Goal: Task Accomplishment & Management: Manage account settings

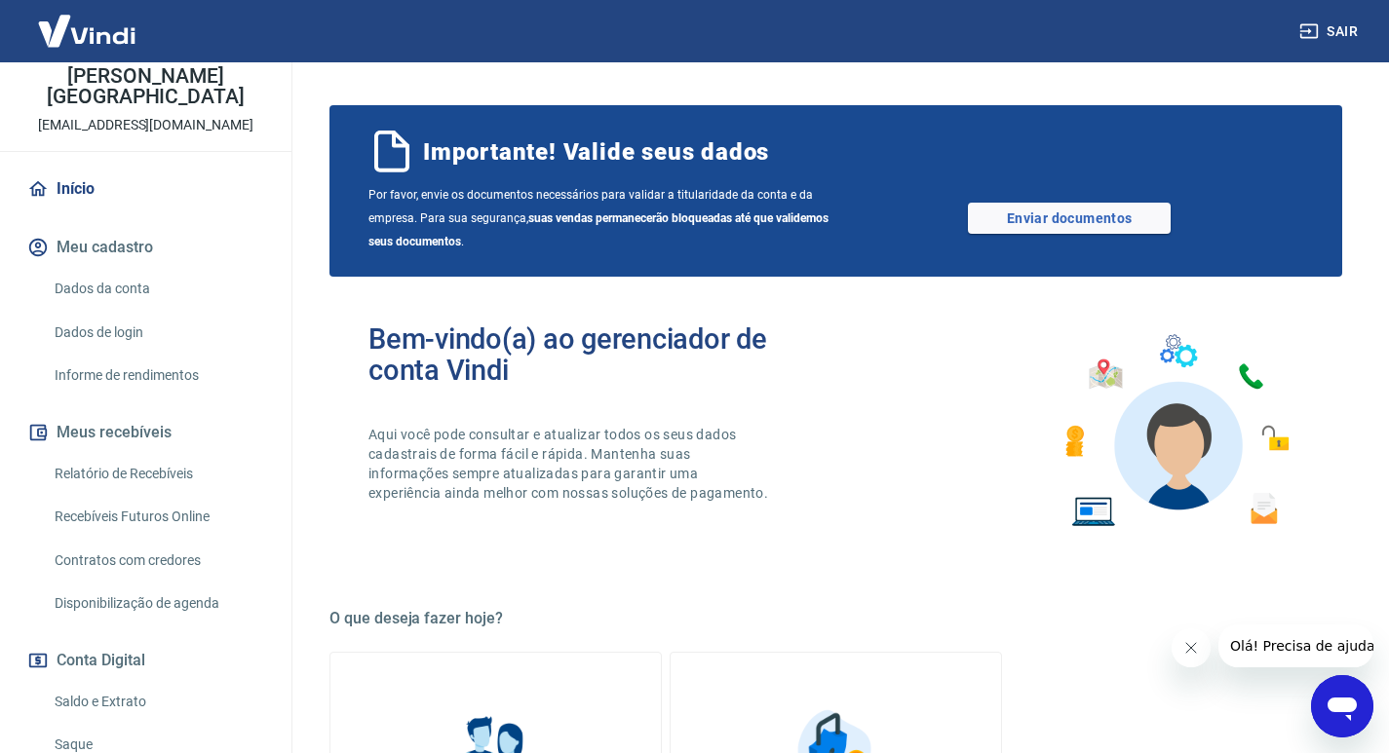
scroll to position [264, 0]
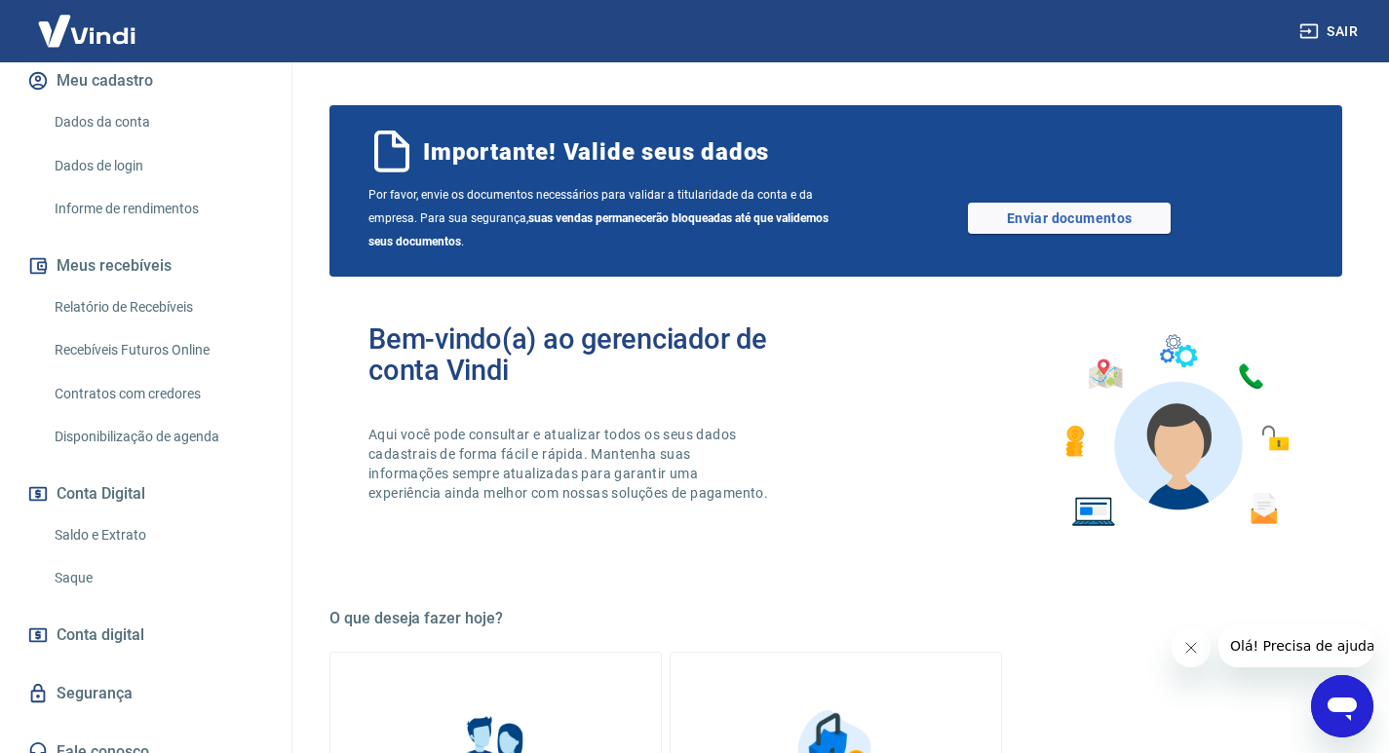
click at [115, 516] on link "Saldo e Extrato" at bounding box center [157, 536] width 221 height 40
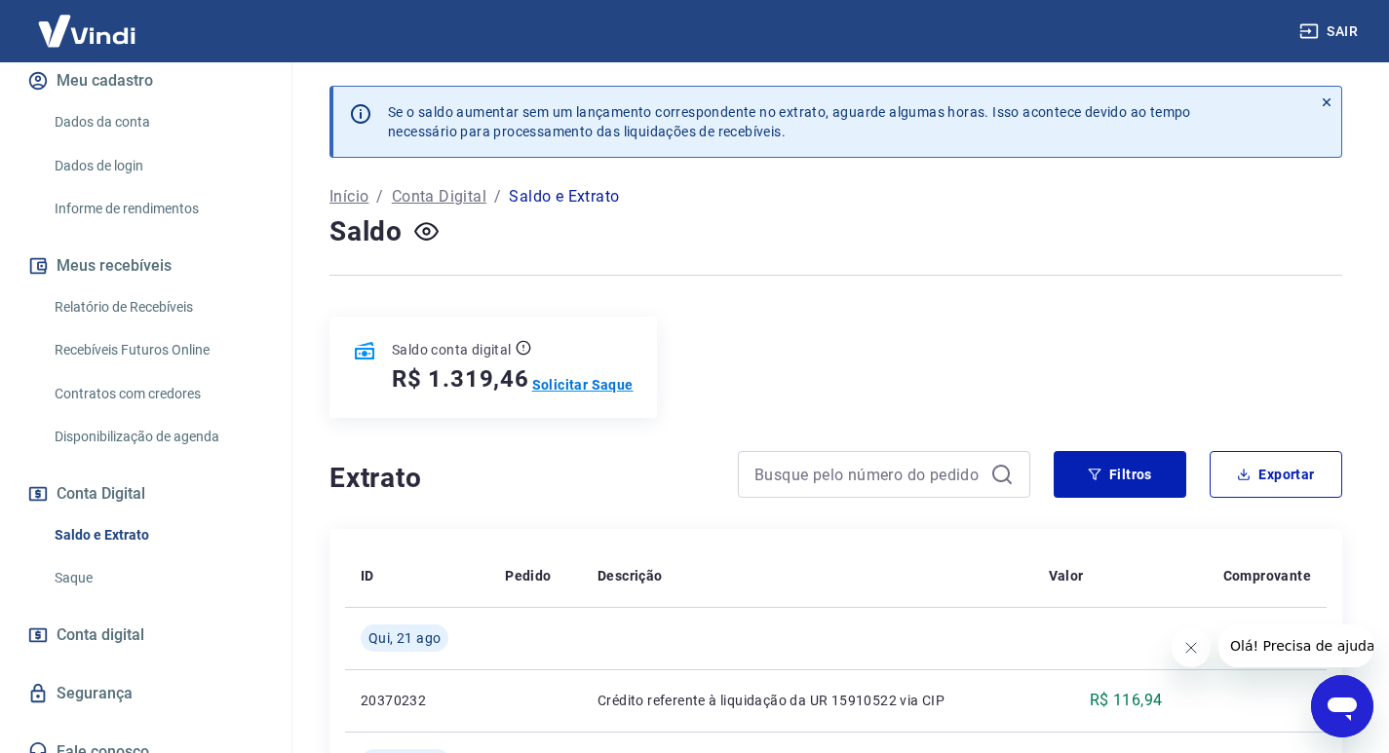
click at [601, 378] on p "Solicitar Saque" at bounding box center [582, 384] width 101 height 19
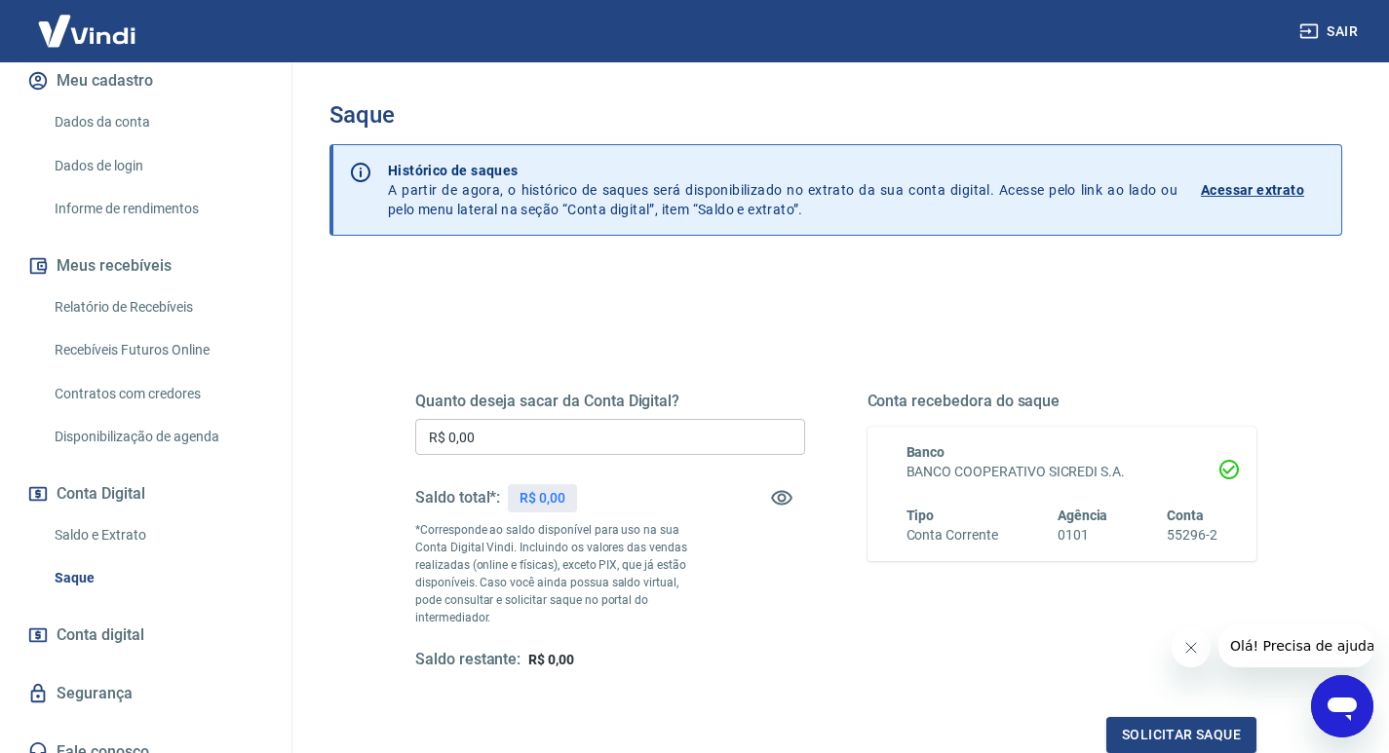
click at [675, 432] on input "R$ 0,00" at bounding box center [610, 437] width 390 height 36
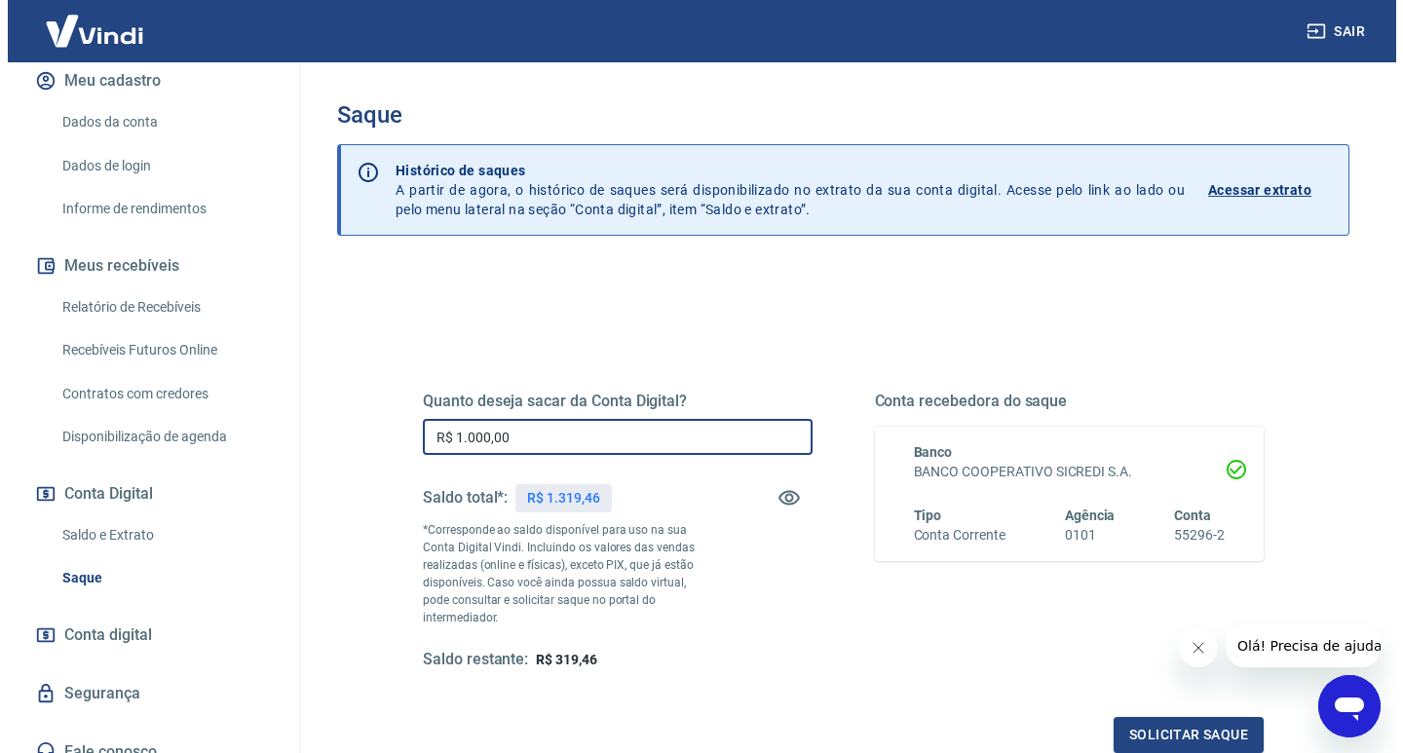
scroll to position [211, 0]
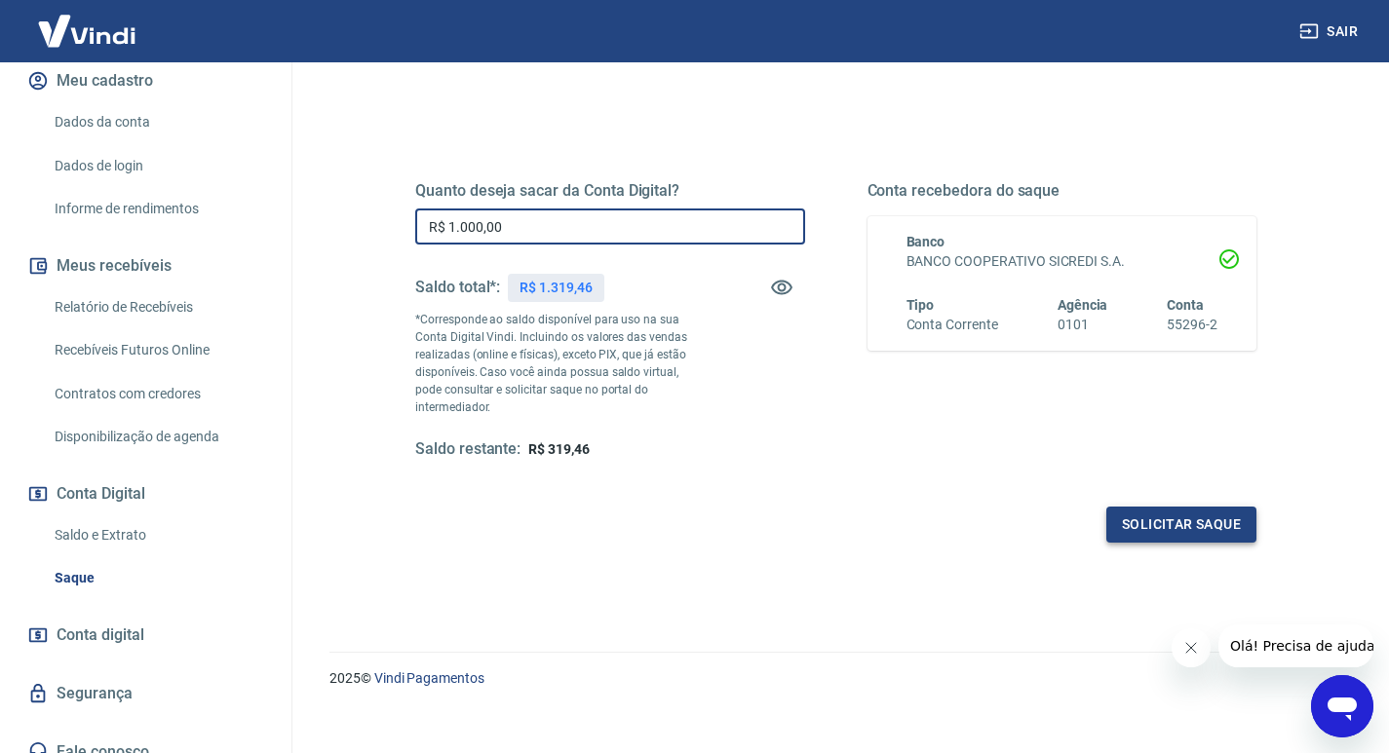
type input "R$ 1.000,00"
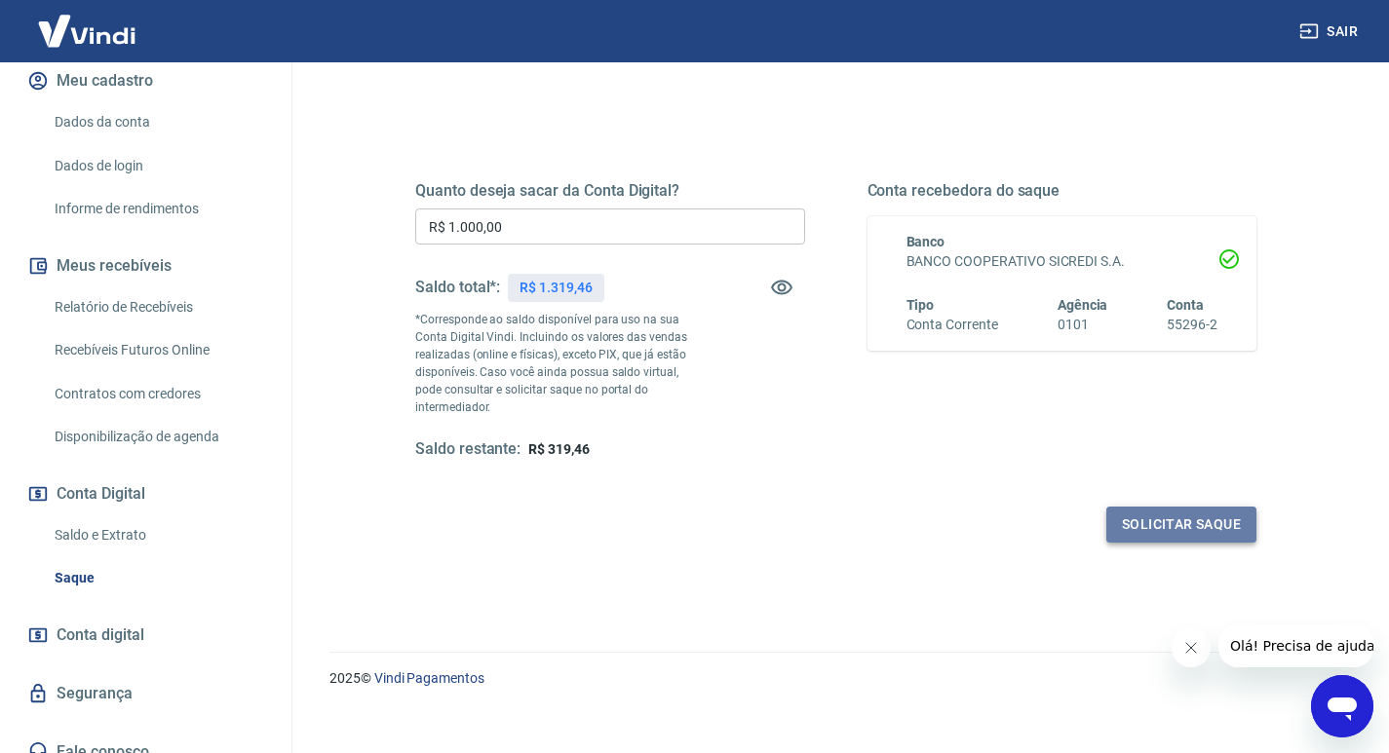
click at [1175, 507] on button "Solicitar saque" at bounding box center [1181, 525] width 150 height 36
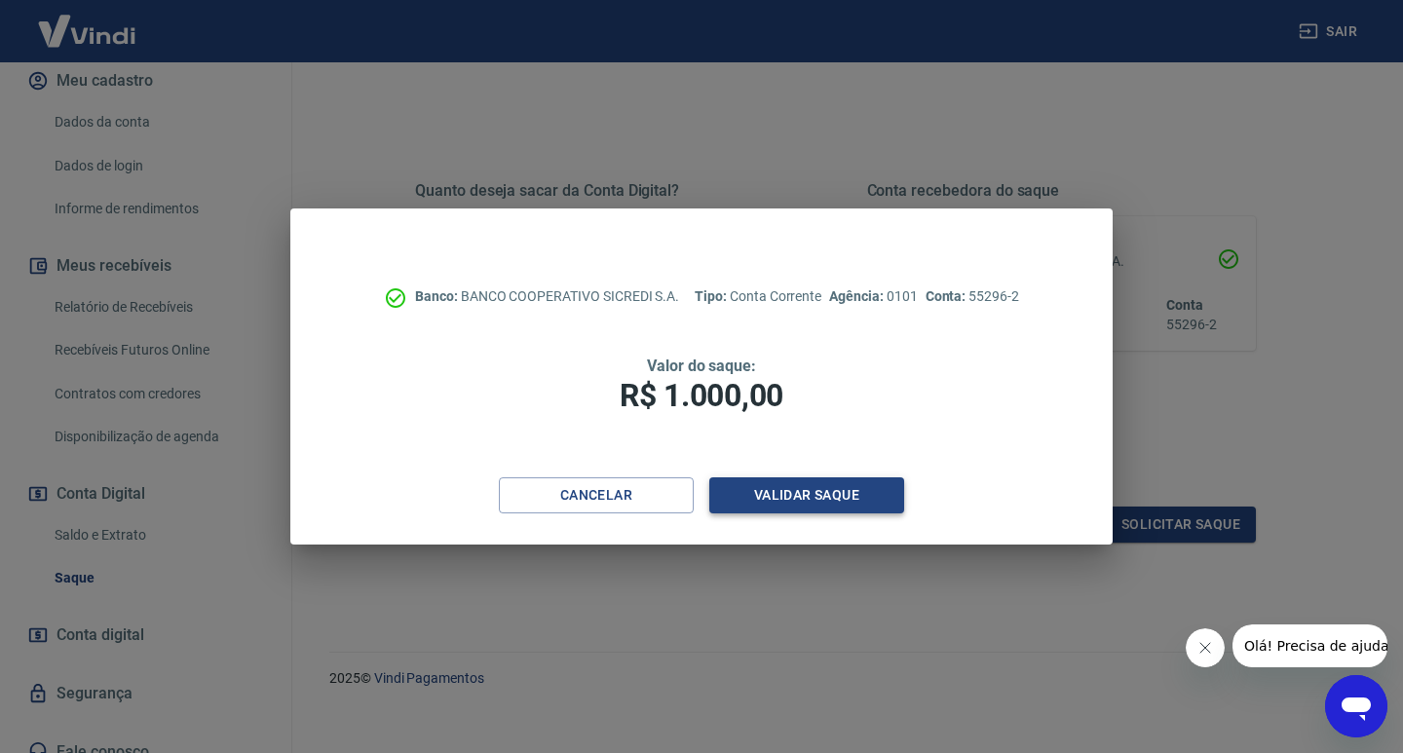
click at [842, 495] on button "Validar saque" at bounding box center [807, 496] width 195 height 36
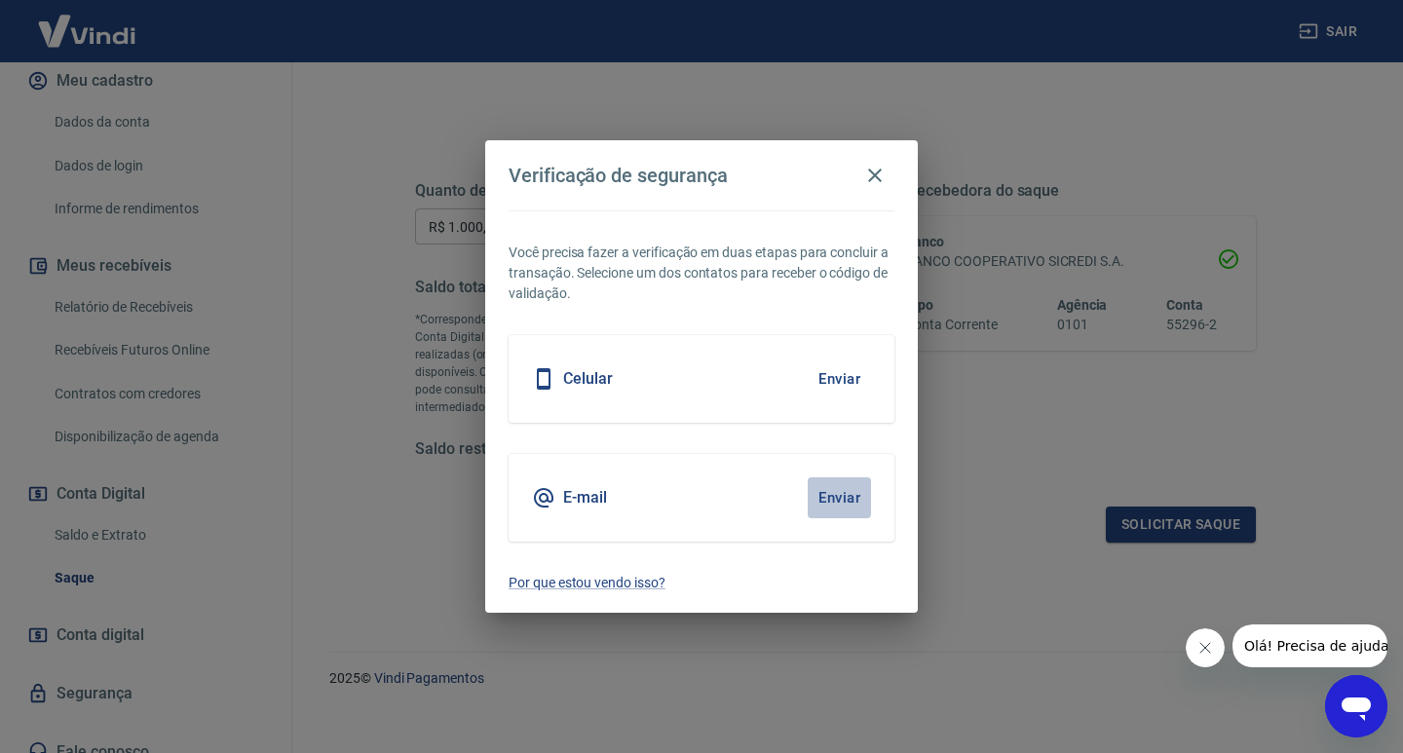
click at [847, 504] on button "Enviar" at bounding box center [839, 498] width 63 height 41
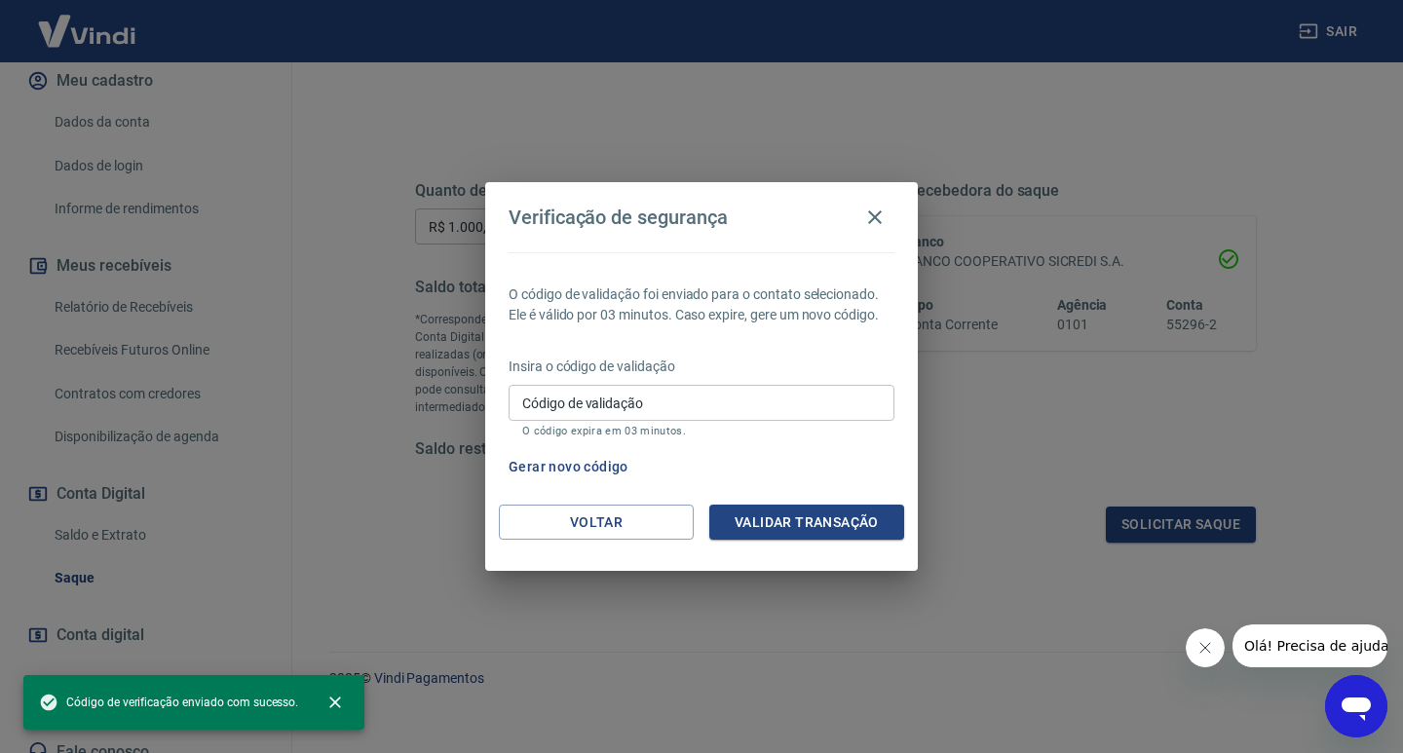
click at [672, 420] on input "Código de validação" at bounding box center [702, 403] width 386 height 36
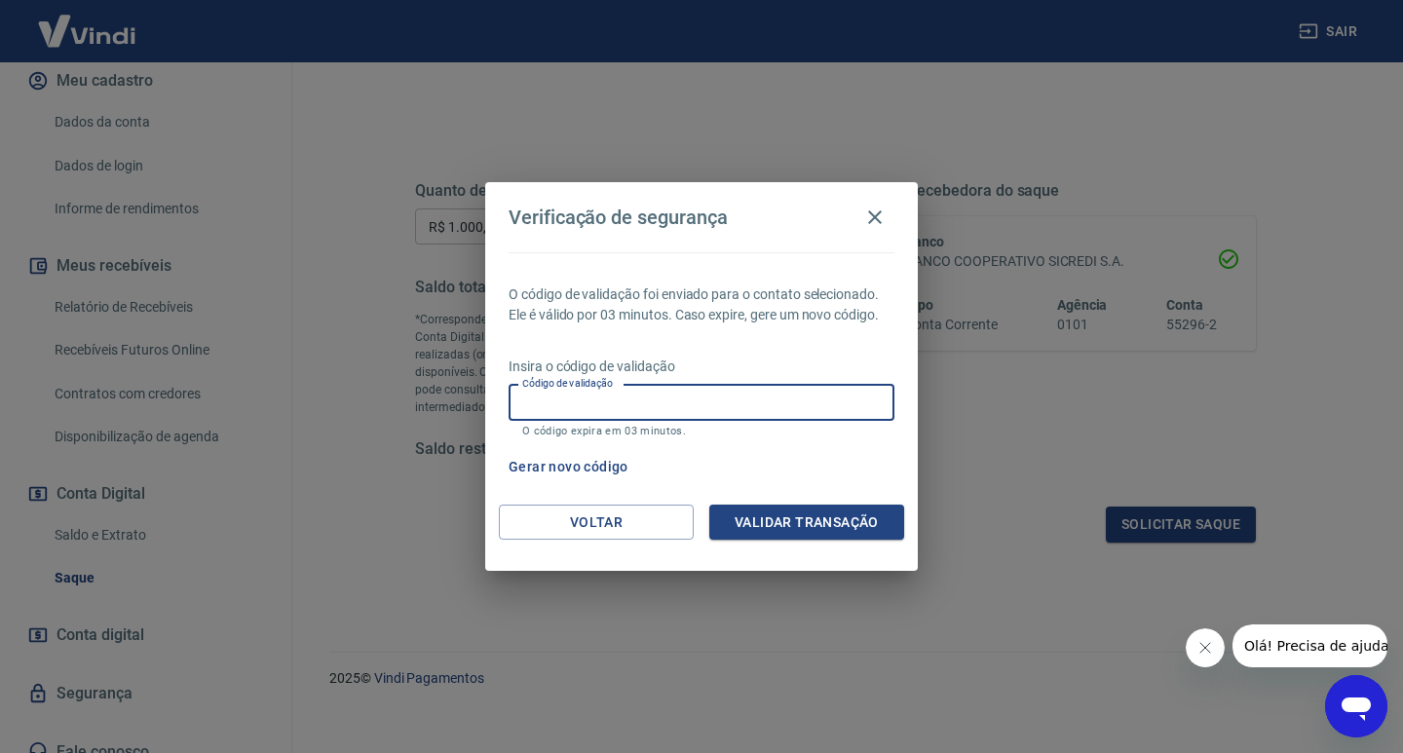
click at [668, 405] on input "Código de validação" at bounding box center [702, 403] width 386 height 36
type input "992410"
click at [795, 524] on button "Validar transação" at bounding box center [807, 523] width 195 height 36
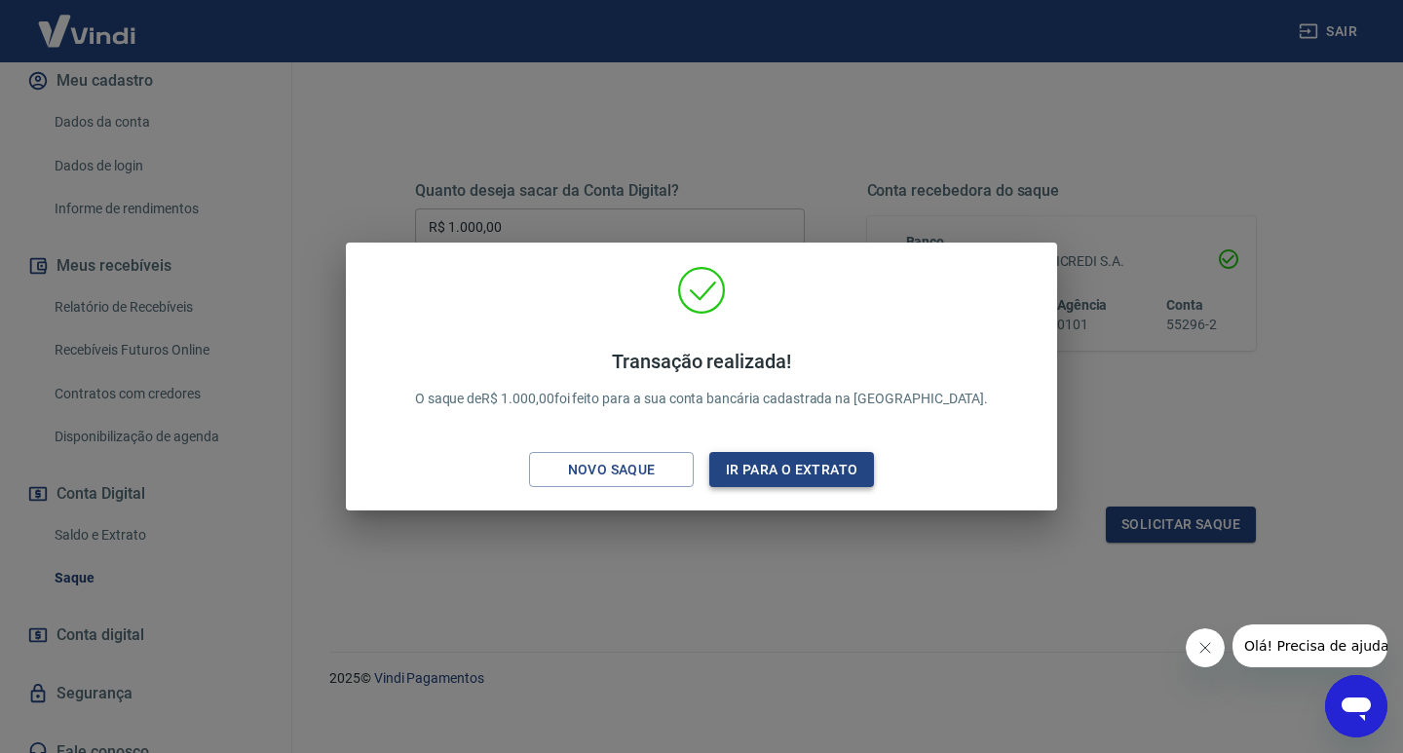
click at [846, 465] on button "Ir para o extrato" at bounding box center [792, 470] width 165 height 36
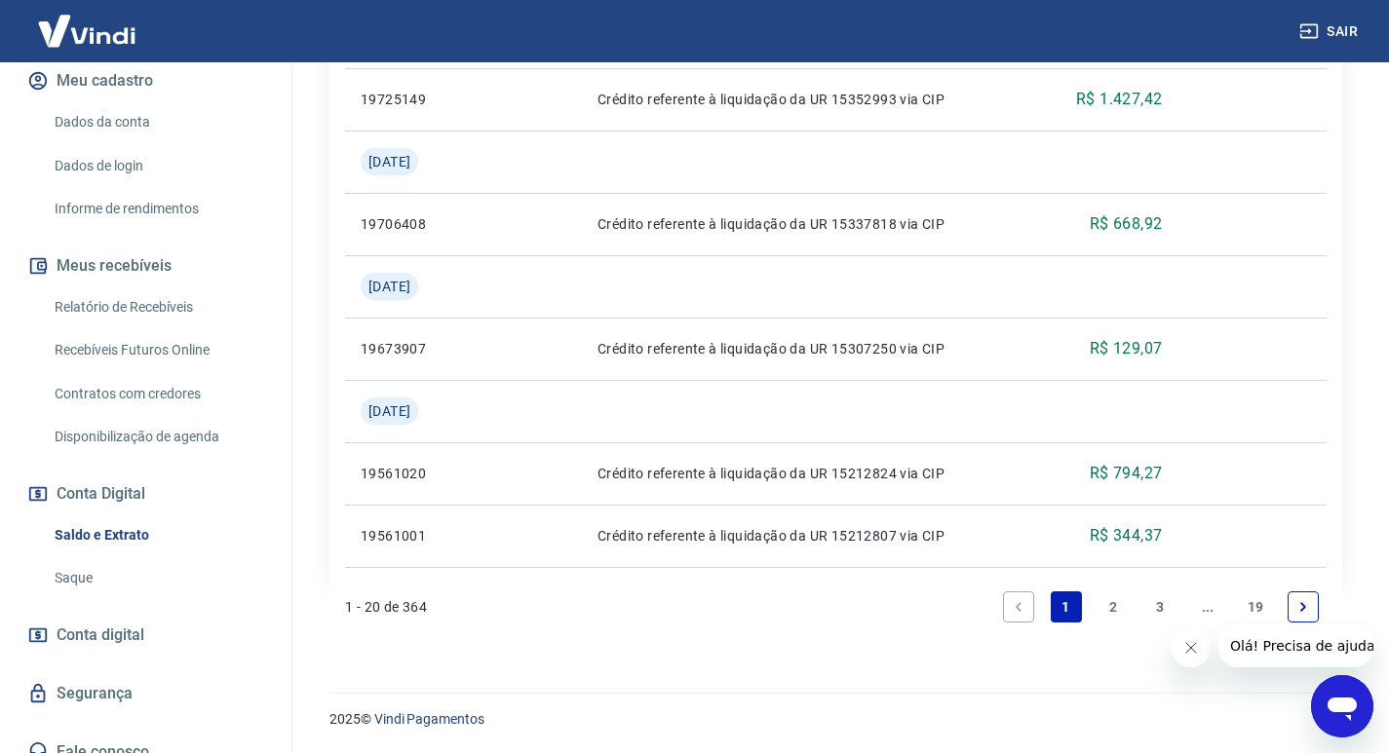
scroll to position [1736, 0]
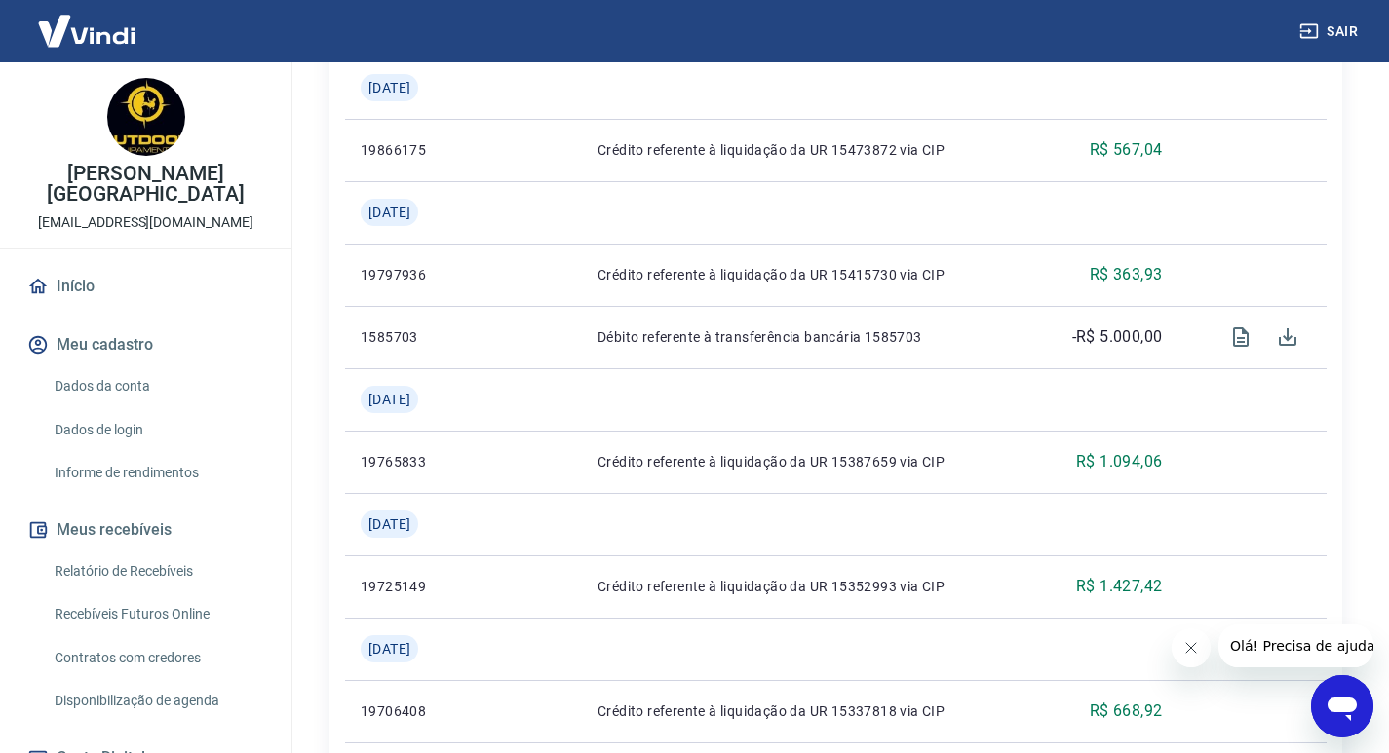
click at [93, 269] on link "Início" at bounding box center [145, 286] width 245 height 43
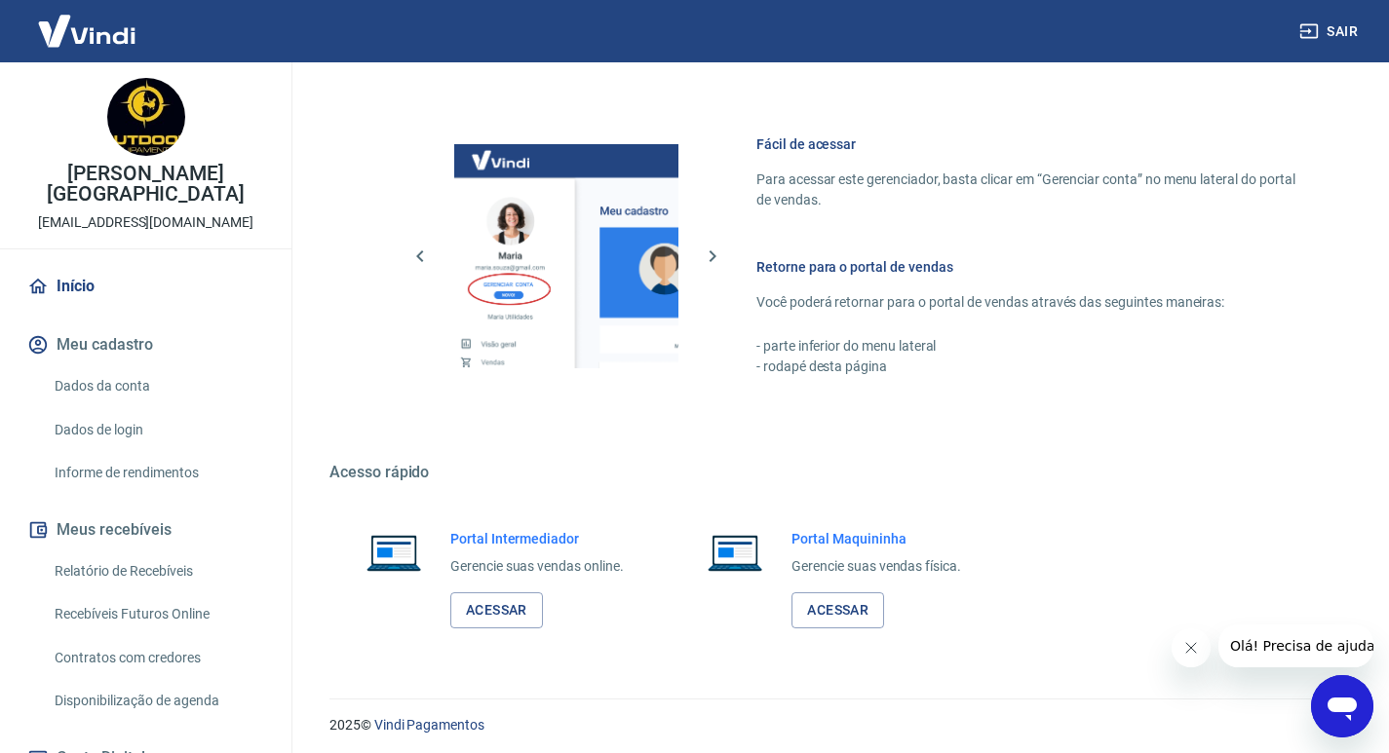
scroll to position [980, 0]
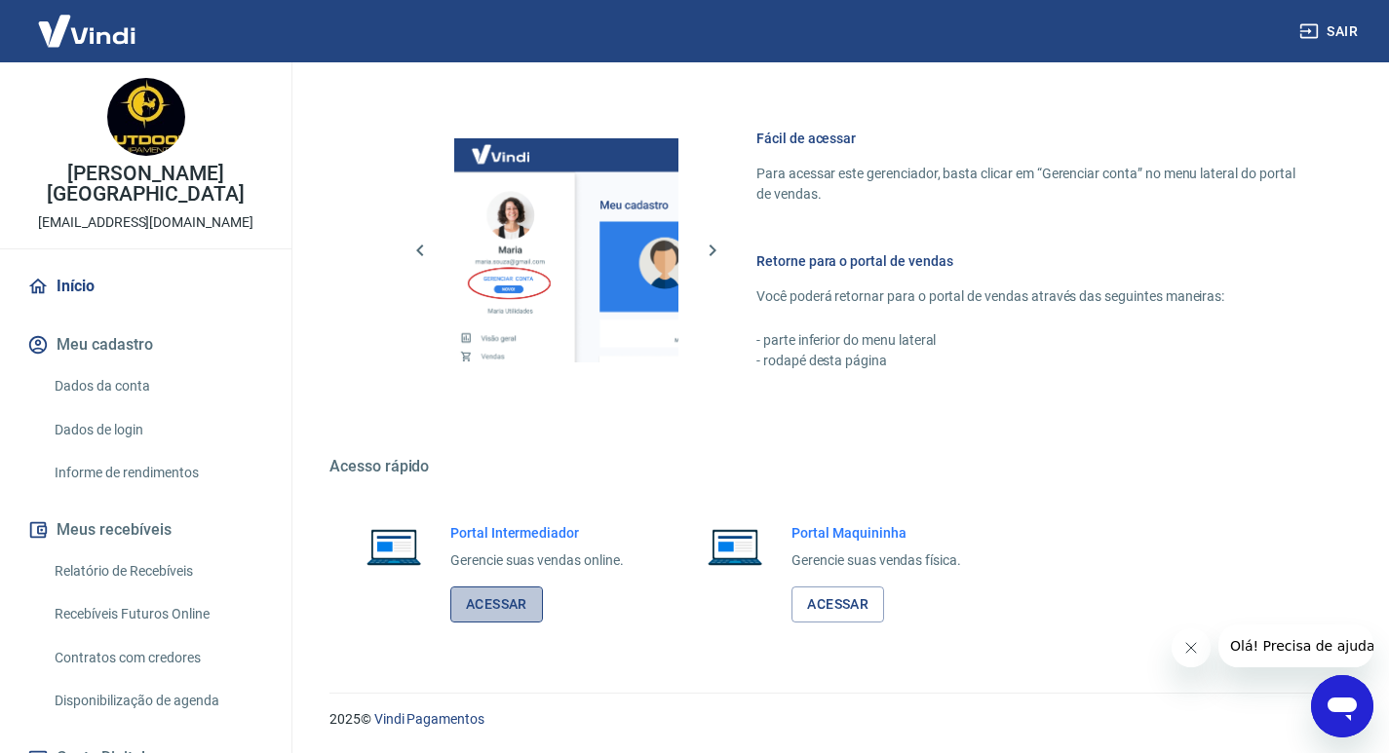
click at [518, 587] on link "Acessar" at bounding box center [496, 605] width 93 height 36
